Goal: Information Seeking & Learning: Check status

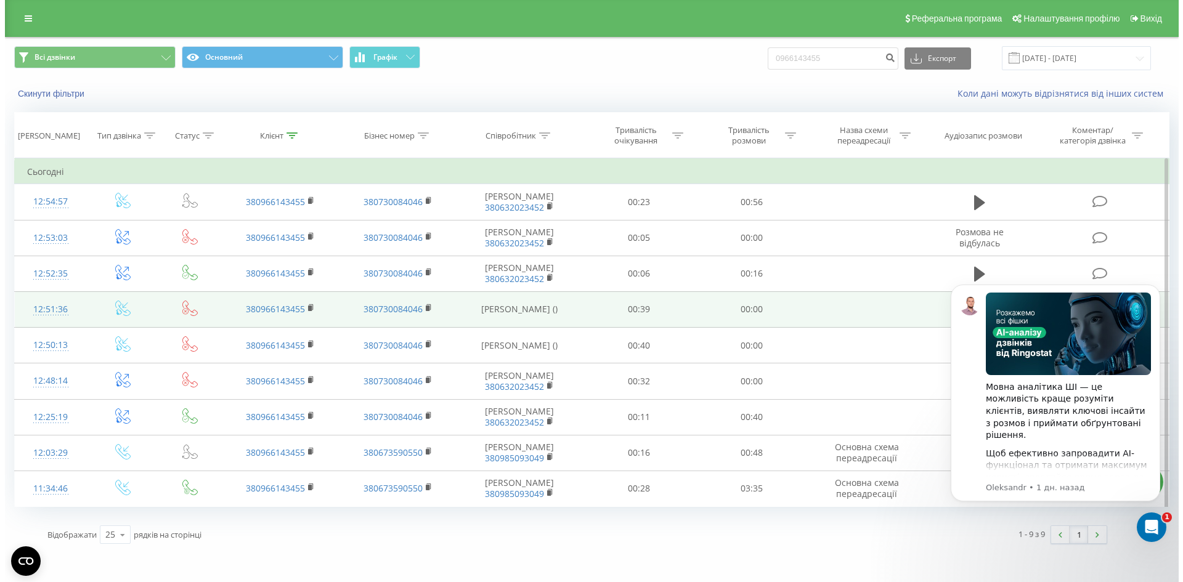
scroll to position [38, 0]
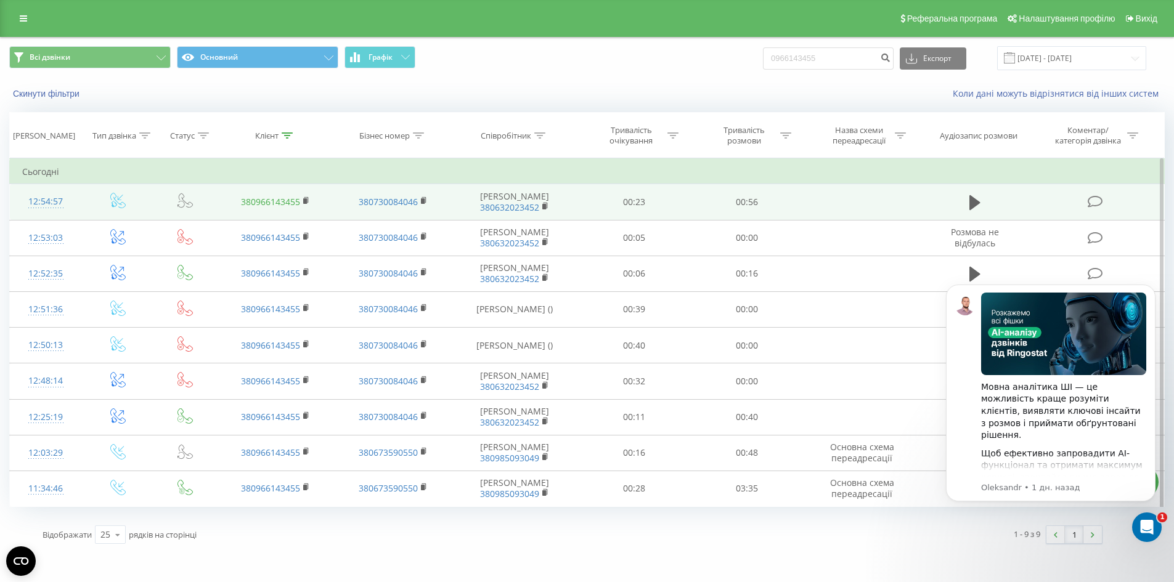
click at [270, 196] on link "380966143455" at bounding box center [270, 202] width 59 height 12
click at [277, 196] on link "380966143455" at bounding box center [270, 202] width 59 height 12
click at [53, 190] on div "12:54:57" at bounding box center [45, 202] width 47 height 24
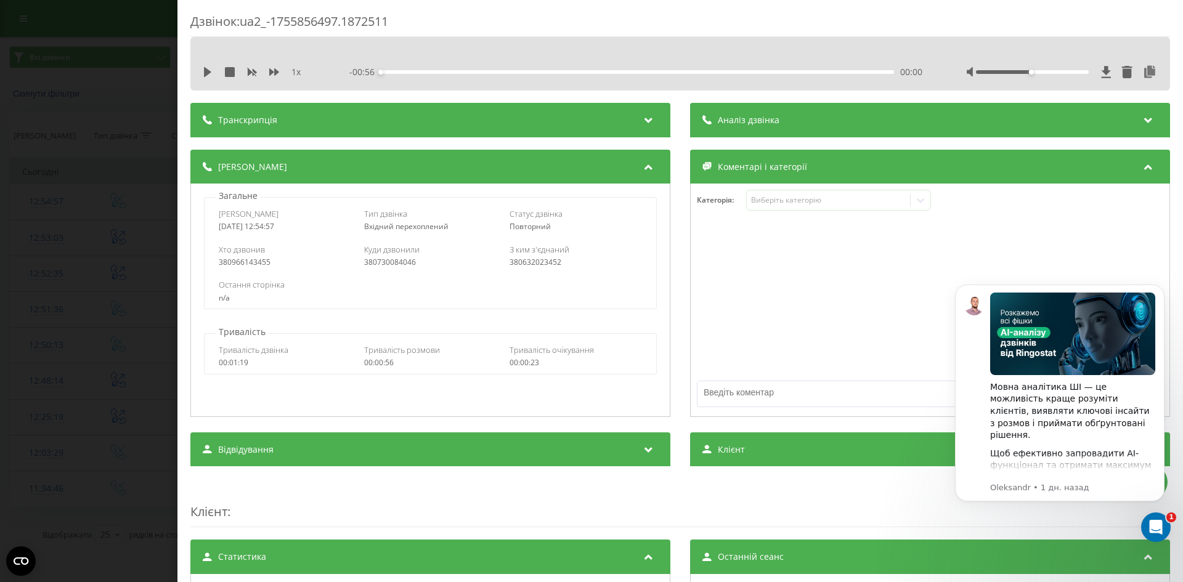
click at [647, 121] on icon at bounding box center [648, 118] width 15 height 12
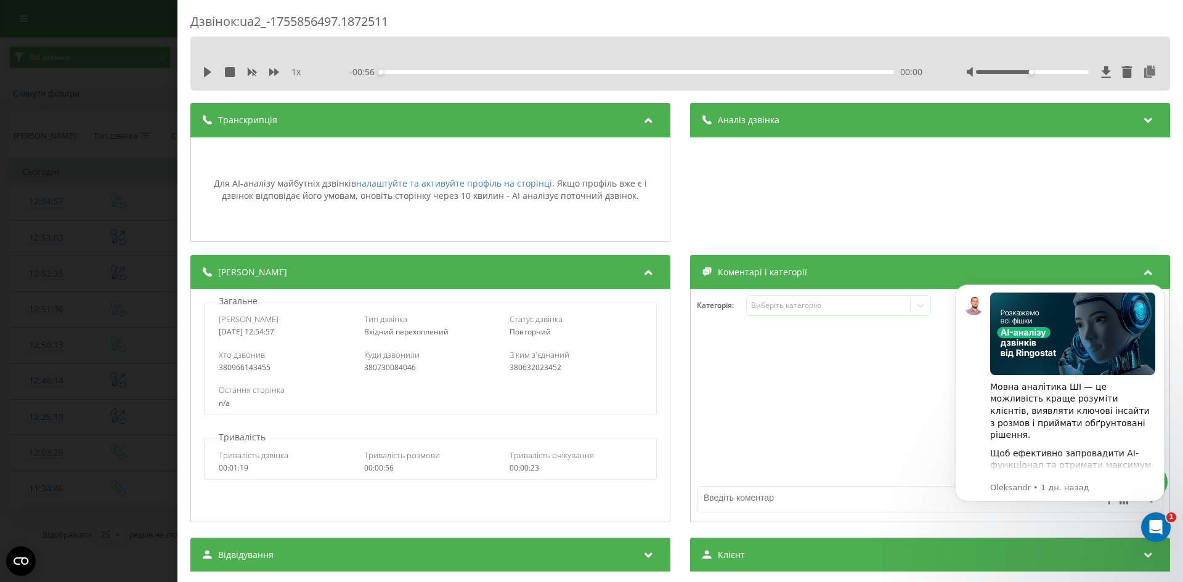
click at [647, 121] on icon at bounding box center [648, 118] width 15 height 12
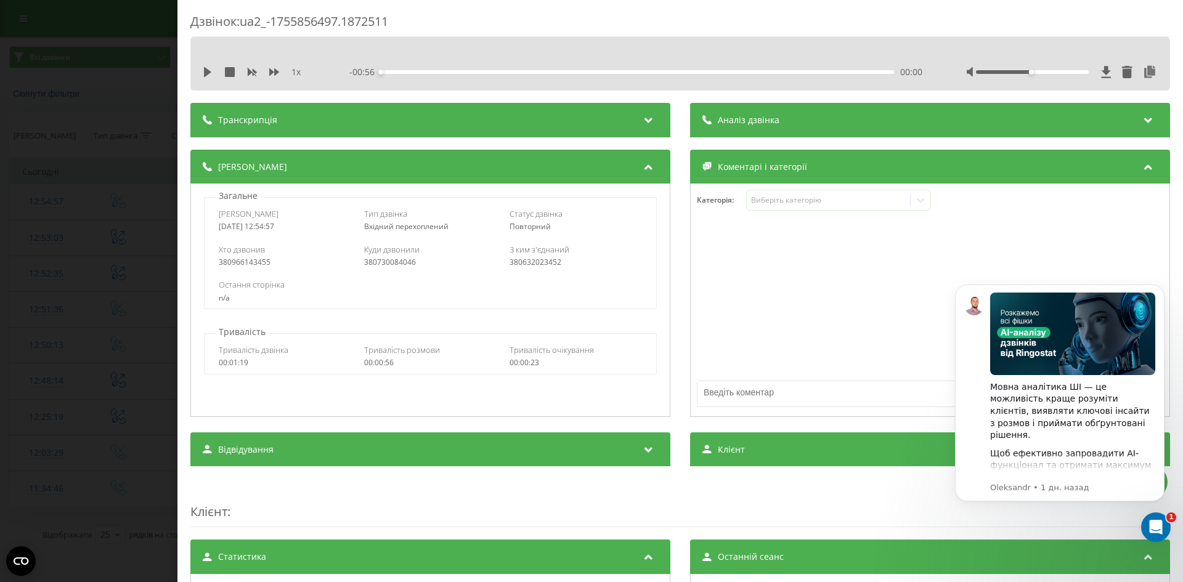
click at [130, 189] on div "Дзвінок : ua2_-1755856497.1872511 1 x - 00:56 00:00 00:00 Транскрипція Для AI-а…" at bounding box center [591, 291] width 1183 height 582
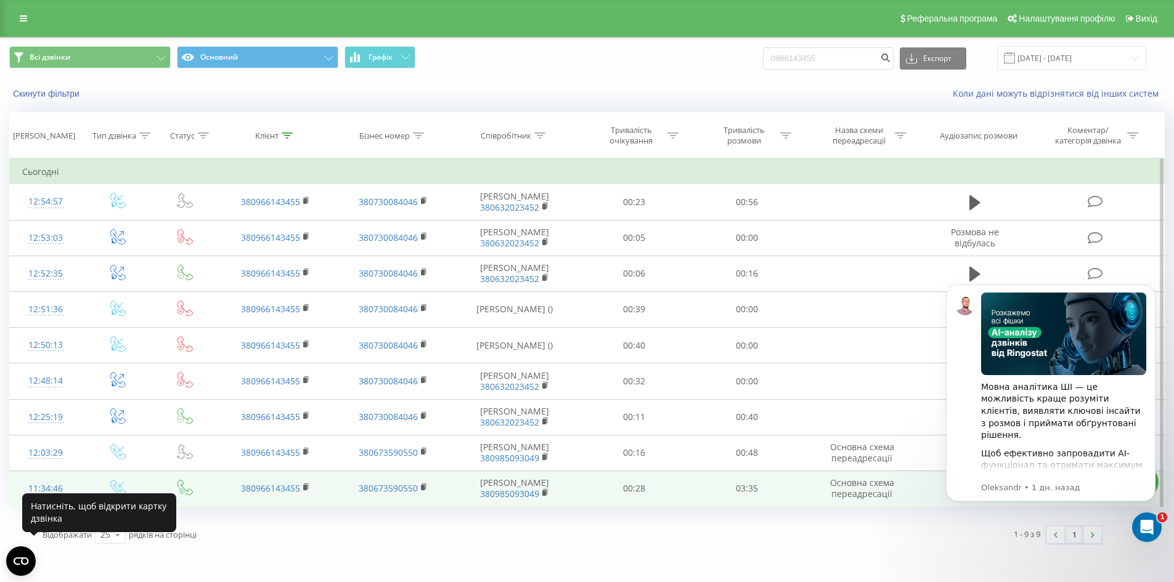
click at [43, 501] on div "11:34:46" at bounding box center [45, 489] width 47 height 24
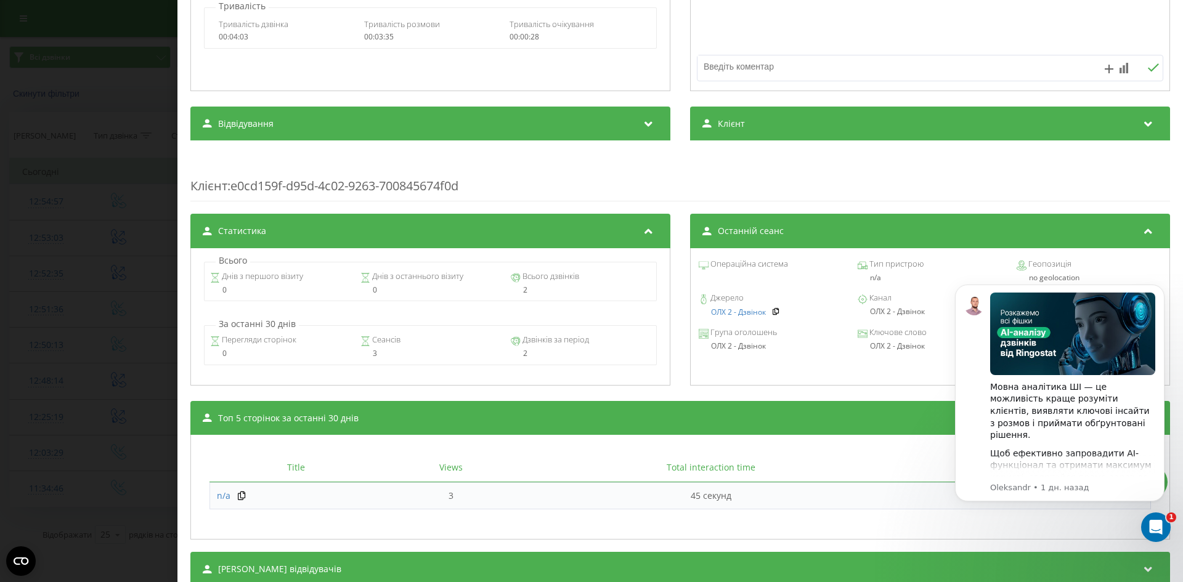
scroll to position [245, 0]
